Goal: Task Accomplishment & Management: Manage account settings

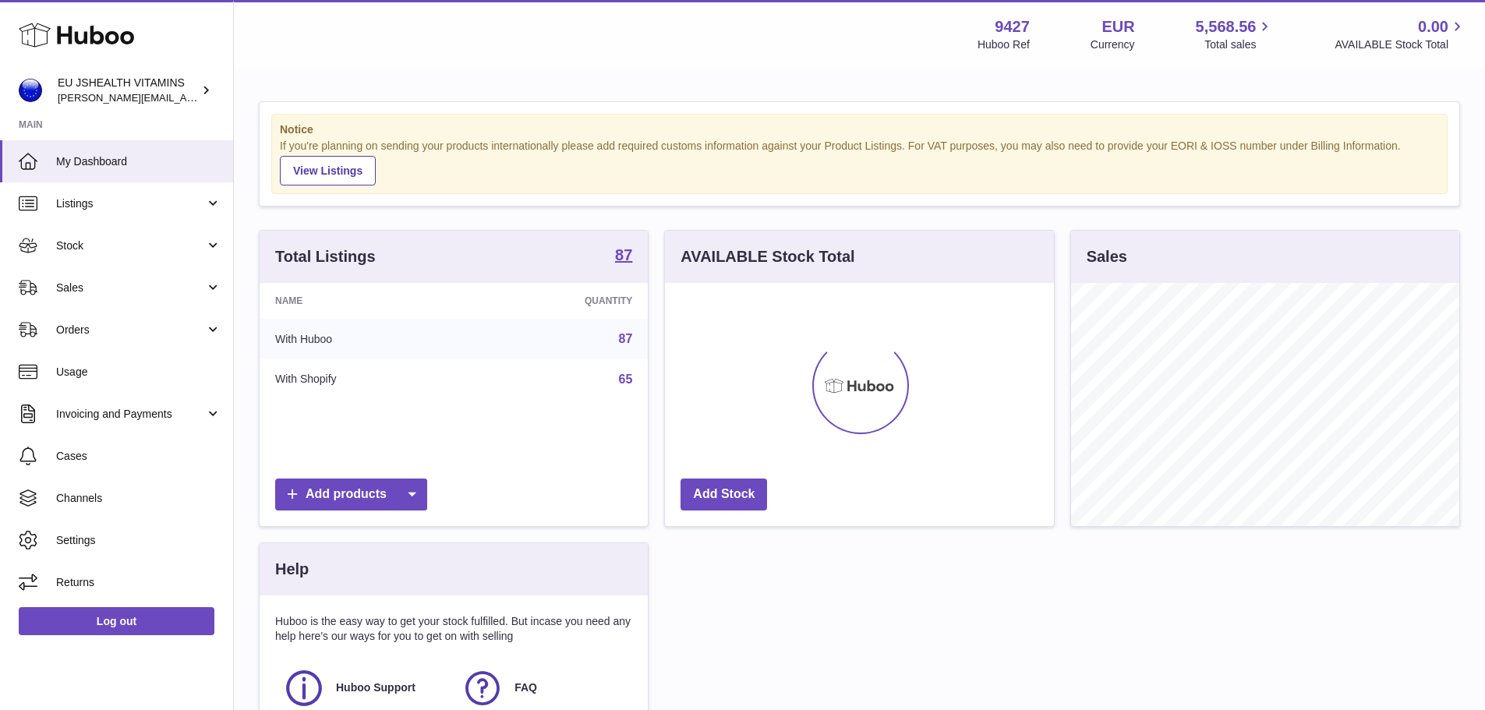
scroll to position [243, 389]
click at [129, 248] on span "Stock" at bounding box center [130, 246] width 149 height 15
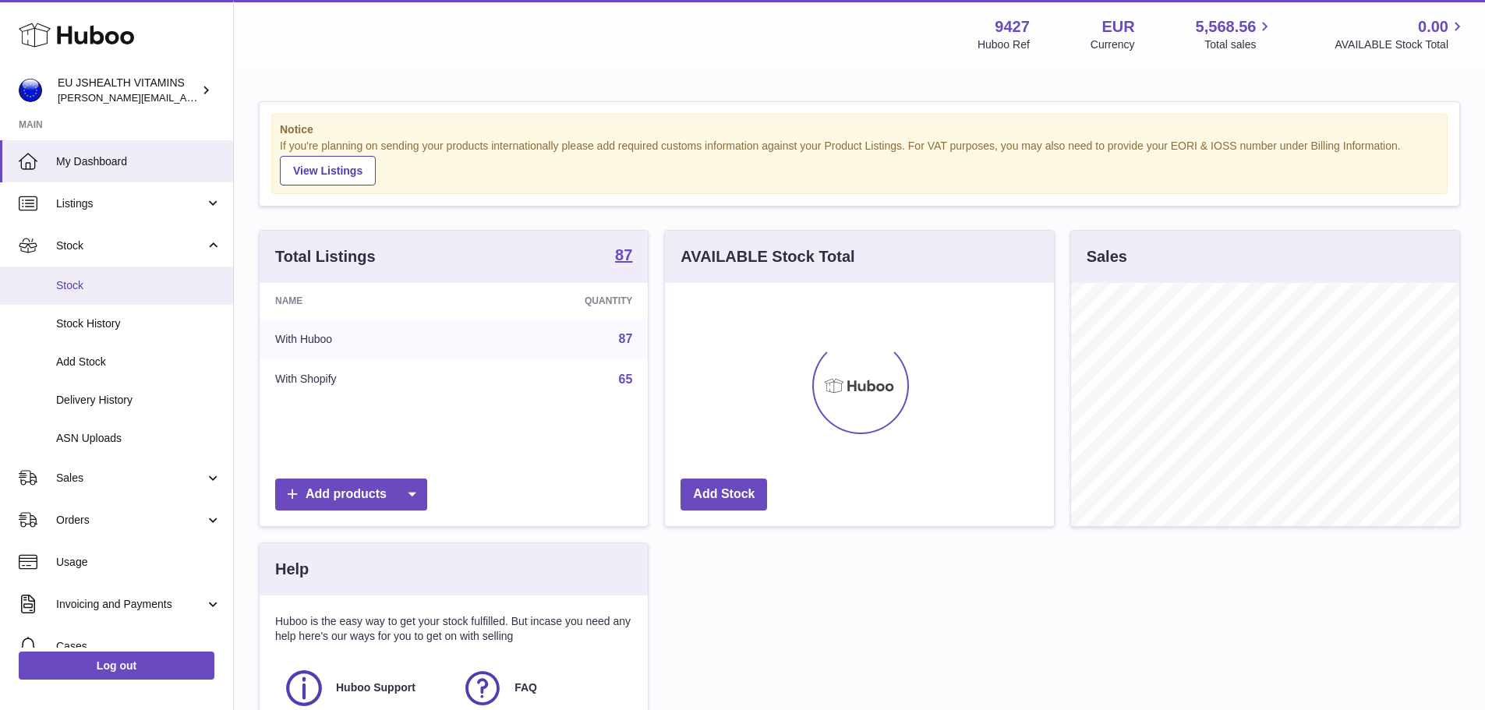
click at [108, 288] on span "Stock" at bounding box center [138, 285] width 165 height 15
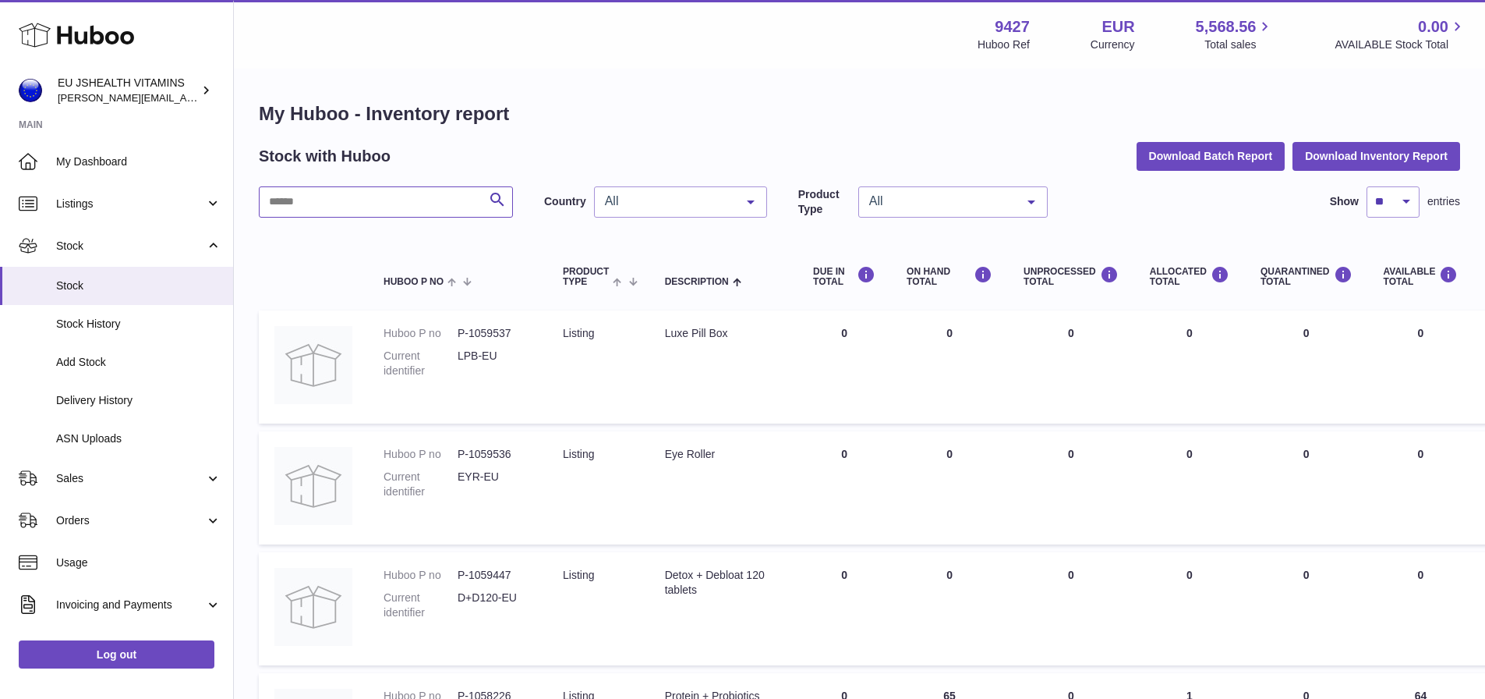
click at [372, 208] on input "text" at bounding box center [386, 201] width 254 height 31
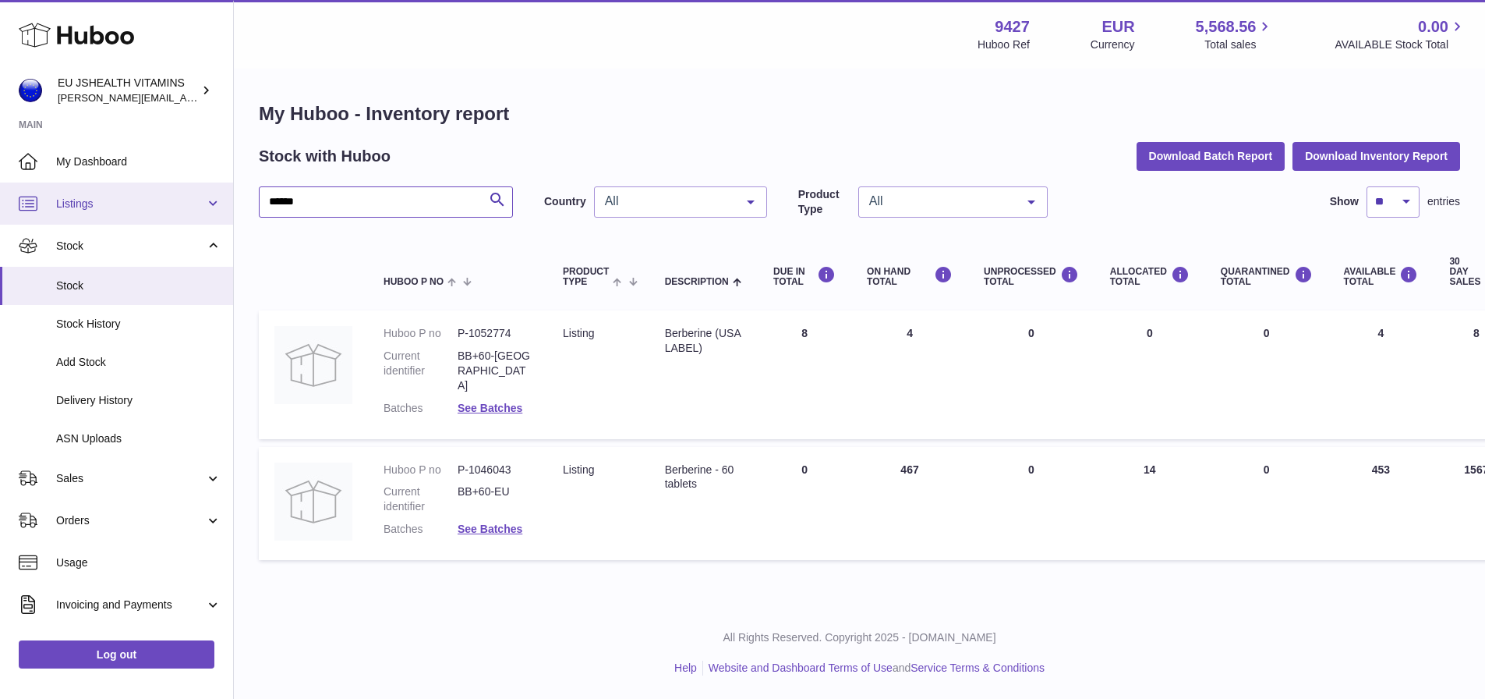
drag, startPoint x: 298, startPoint y: 196, endPoint x: 112, endPoint y: 208, distance: 185.9
click at [112, 208] on div "Huboo EU JSHEALTH VITAMINS [PERSON_NAME][EMAIL_ADDRESS][DOMAIN_NAME] Main My Da…" at bounding box center [742, 349] width 1485 height 699
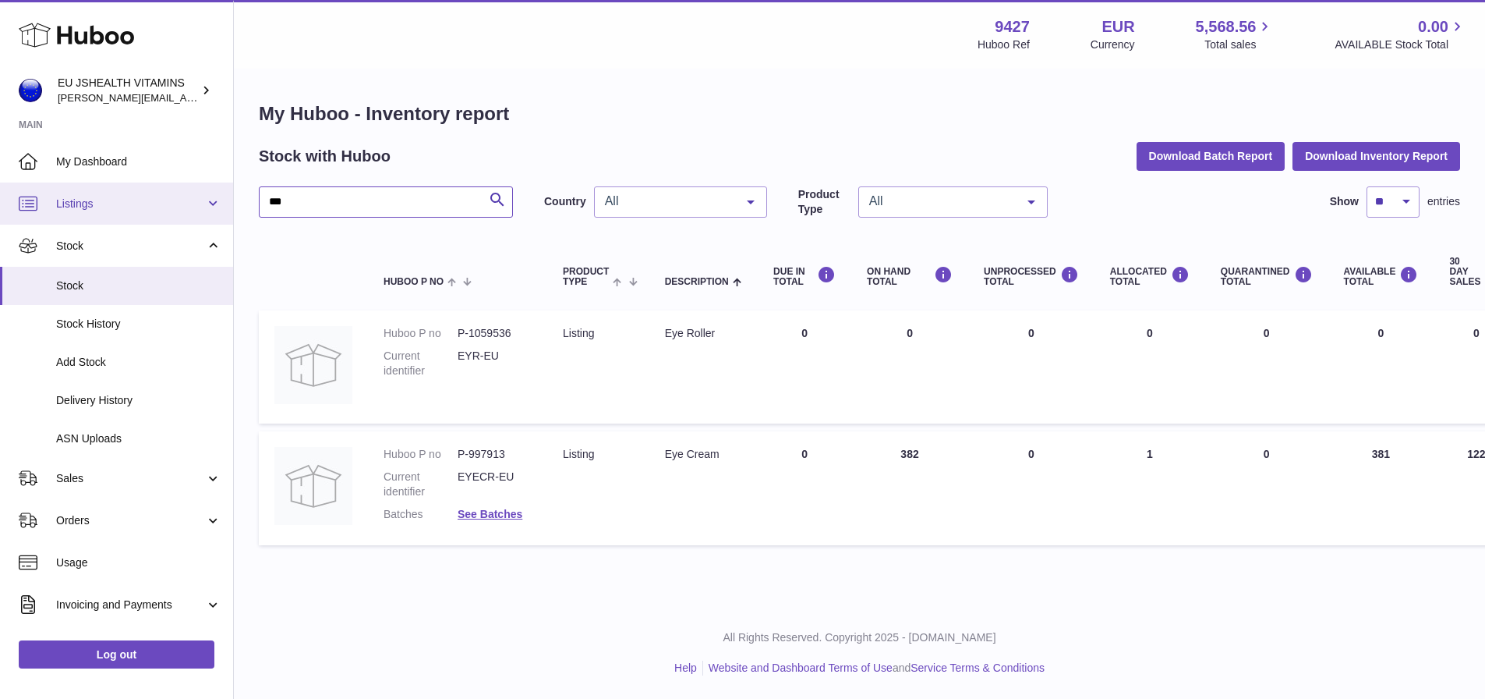
type input "***"
